Goal: Information Seeking & Learning: Learn about a topic

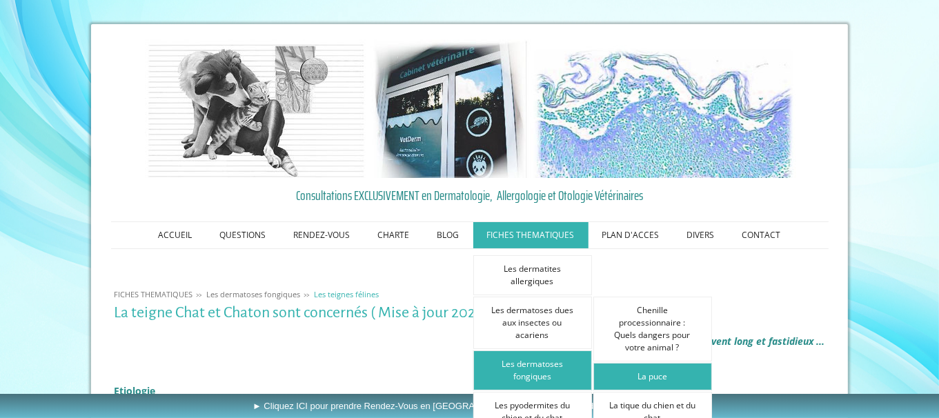
click at [641, 372] on link "La puce" at bounding box center [652, 377] width 119 height 28
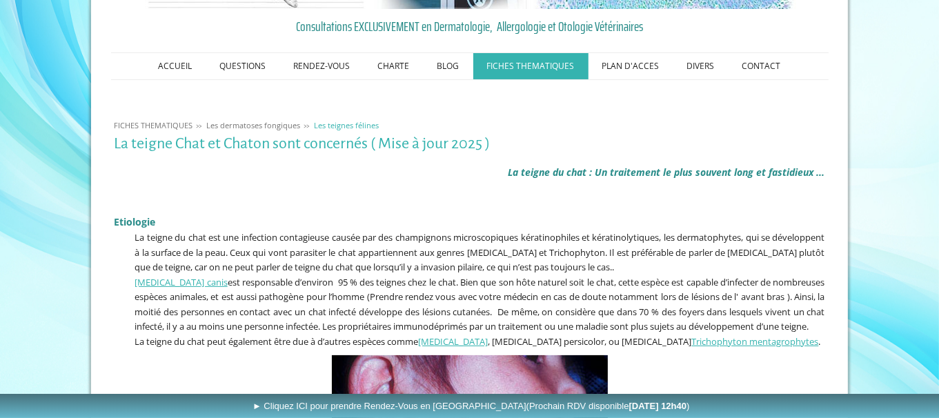
scroll to position [190, 0]
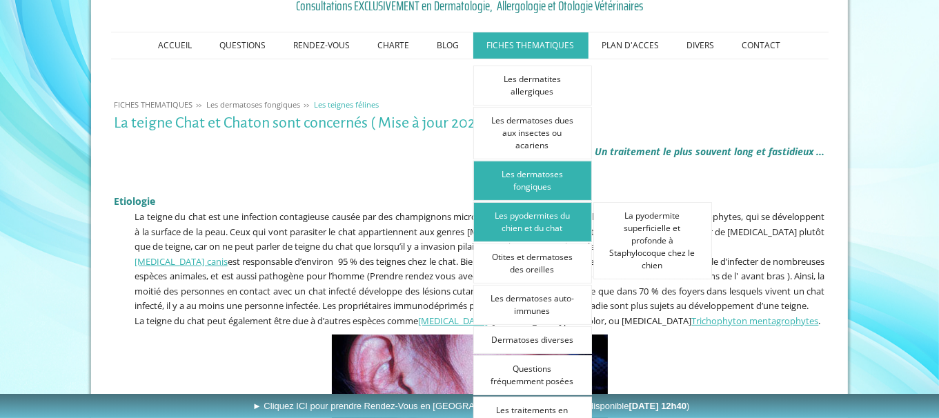
click at [557, 222] on link "Les pyodermites du chien et du chat" at bounding box center [532, 222] width 119 height 40
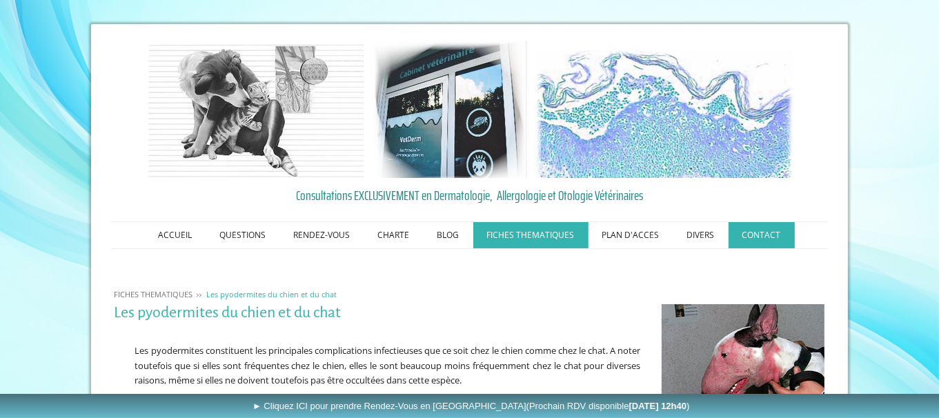
click at [764, 225] on link "CONTACT" at bounding box center [761, 235] width 66 height 26
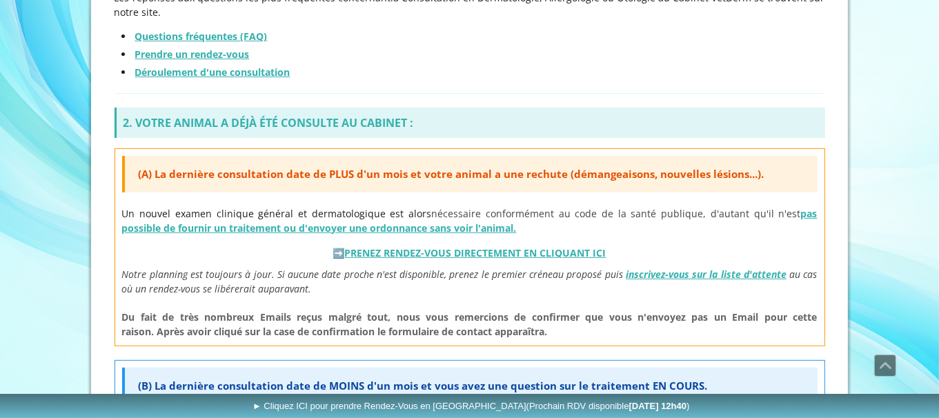
scroll to position [483, 0]
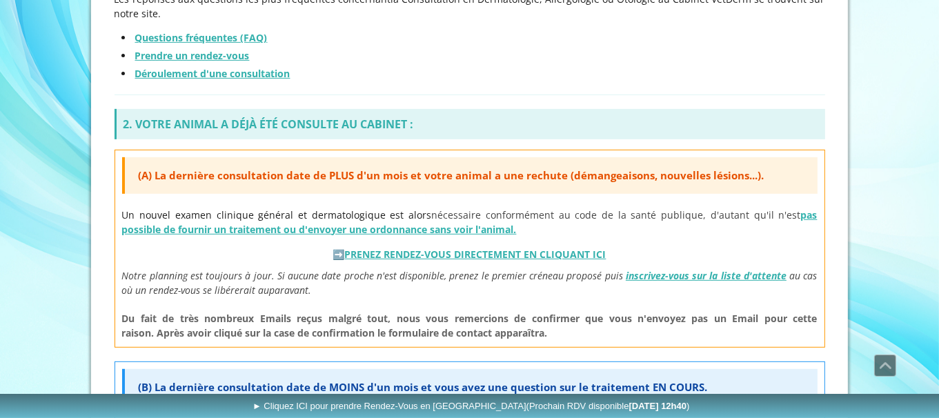
click at [549, 250] on link "PRENEZ RENDEZ-VOUS DIRECTEMENT EN CLIQUANT ICI" at bounding box center [475, 254] width 261 height 13
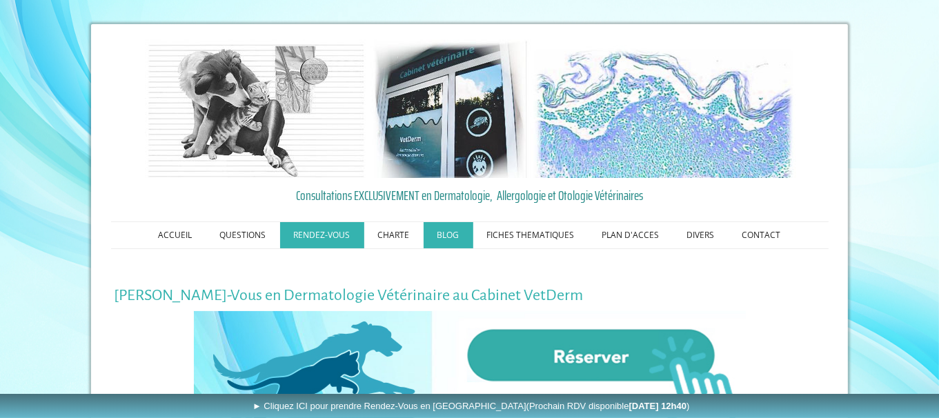
click at [446, 241] on link "BLOG" at bounding box center [448, 235] width 50 height 26
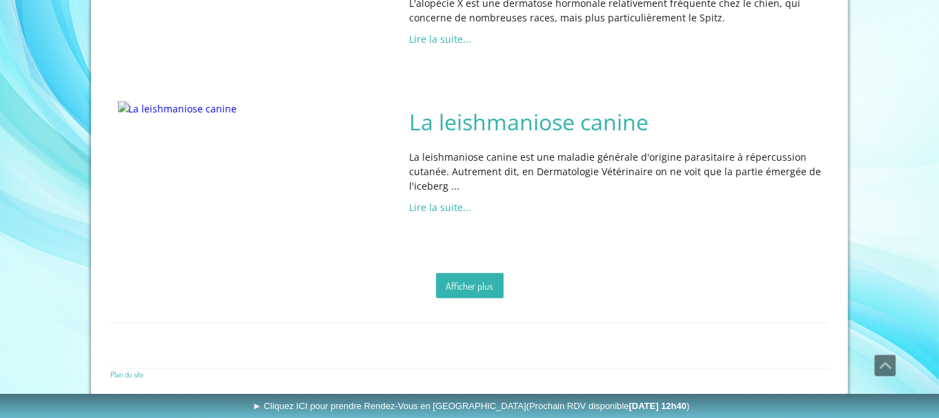
scroll to position [2457, 0]
click at [497, 299] on link "Afficher plus" at bounding box center [470, 286] width 68 height 26
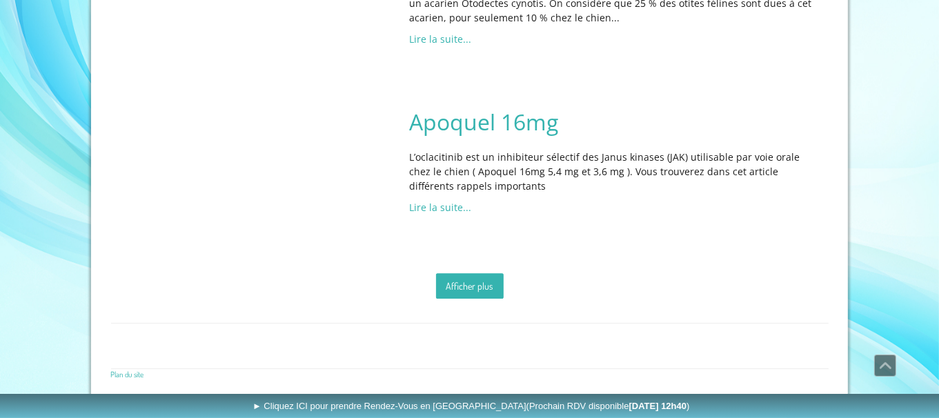
scroll to position [4818, 0]
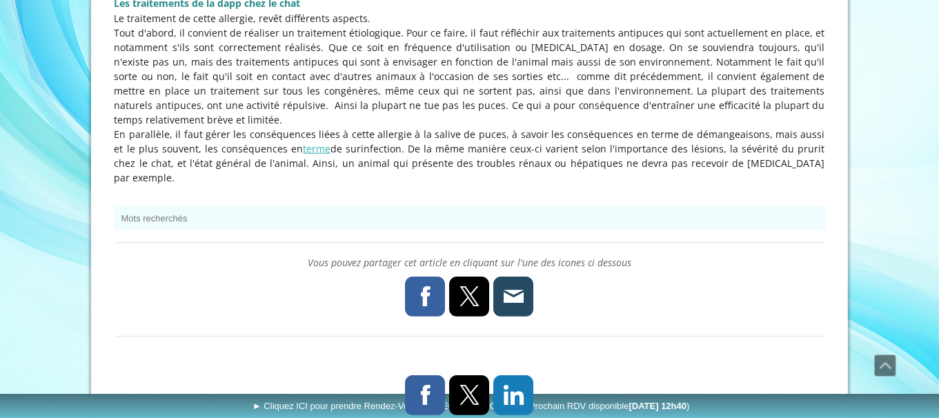
scroll to position [1107, 0]
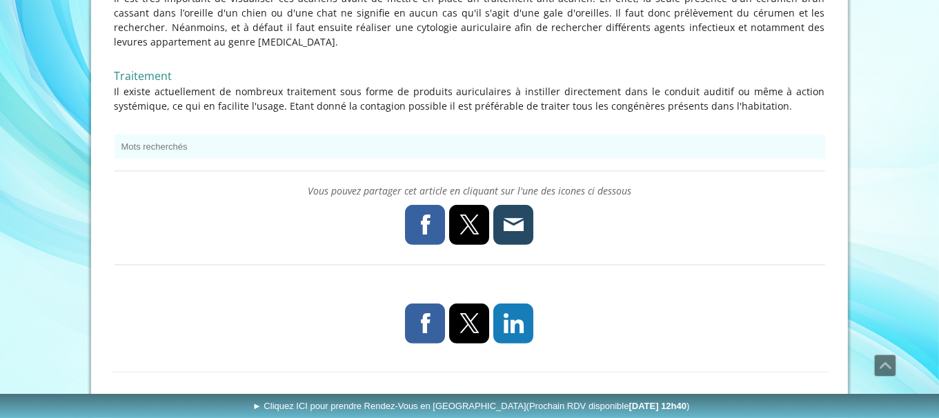
scroll to position [994, 0]
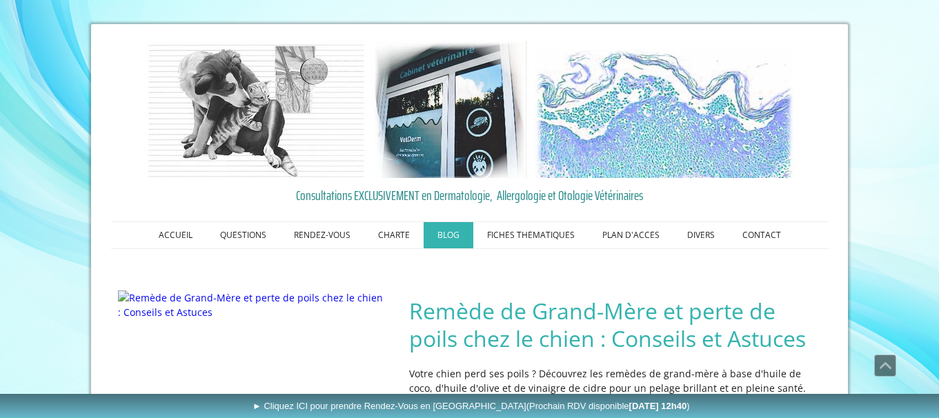
scroll to position [2528, 0]
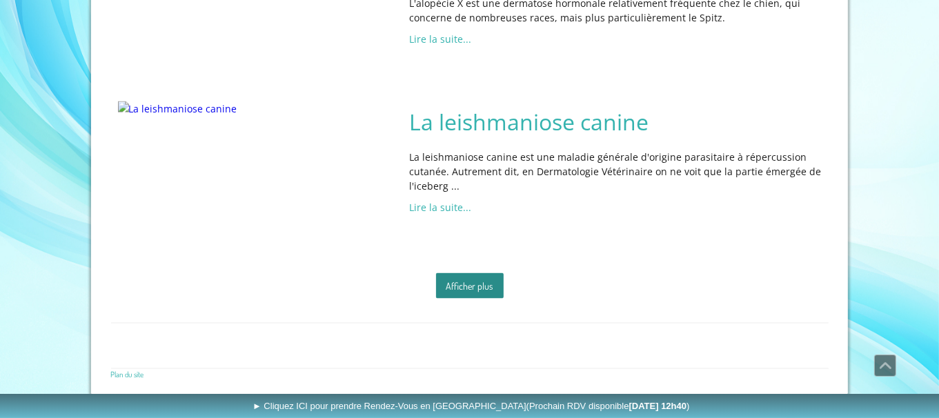
click at [459, 291] on link "Afficher plus" at bounding box center [470, 286] width 68 height 26
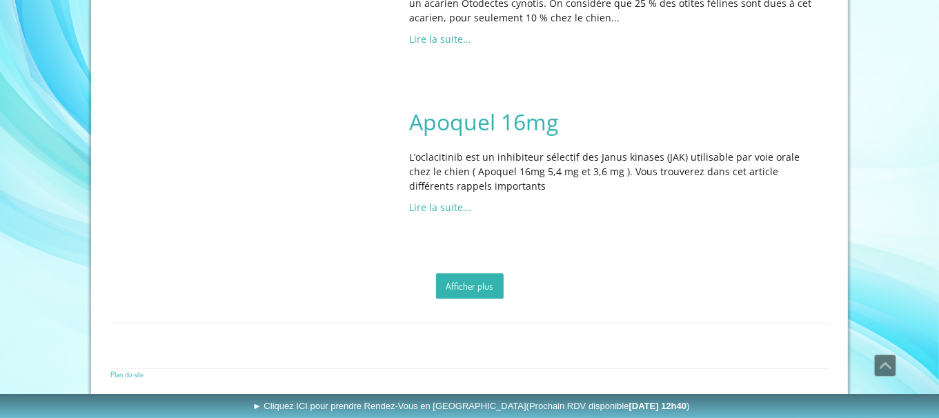
scroll to position [5115, 0]
click at [452, 291] on link "Afficher plus" at bounding box center [470, 286] width 68 height 26
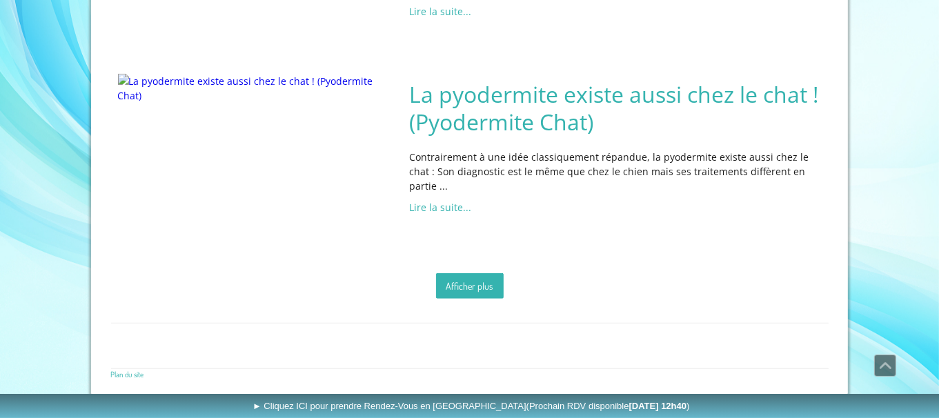
scroll to position [7273, 0]
drag, startPoint x: 938, startPoint y: 387, endPoint x: 921, endPoint y: 358, distance: 33.7
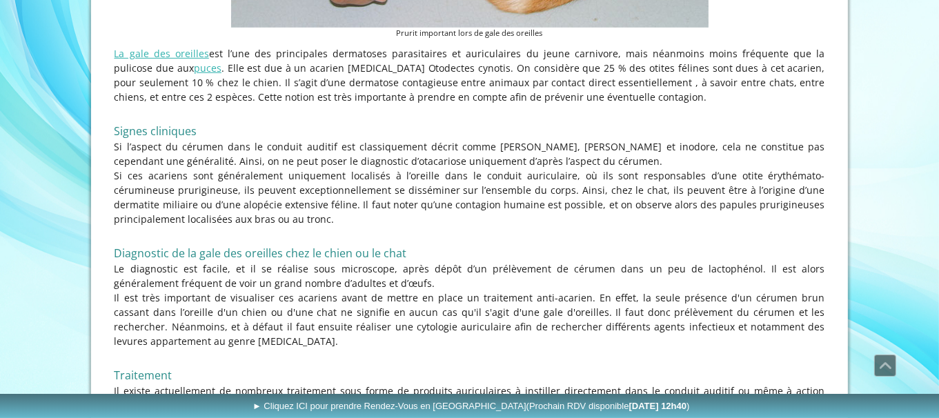
scroll to position [678, 0]
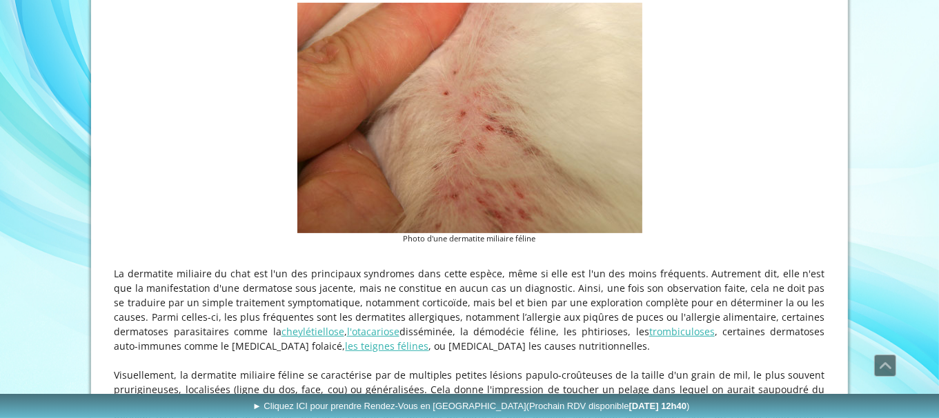
scroll to position [381, 0]
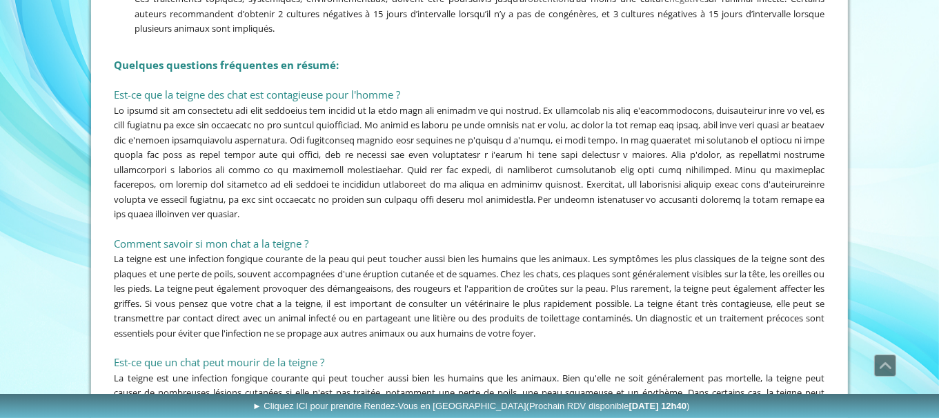
scroll to position [3288, 0]
